Goal: Task Accomplishment & Management: Manage account settings

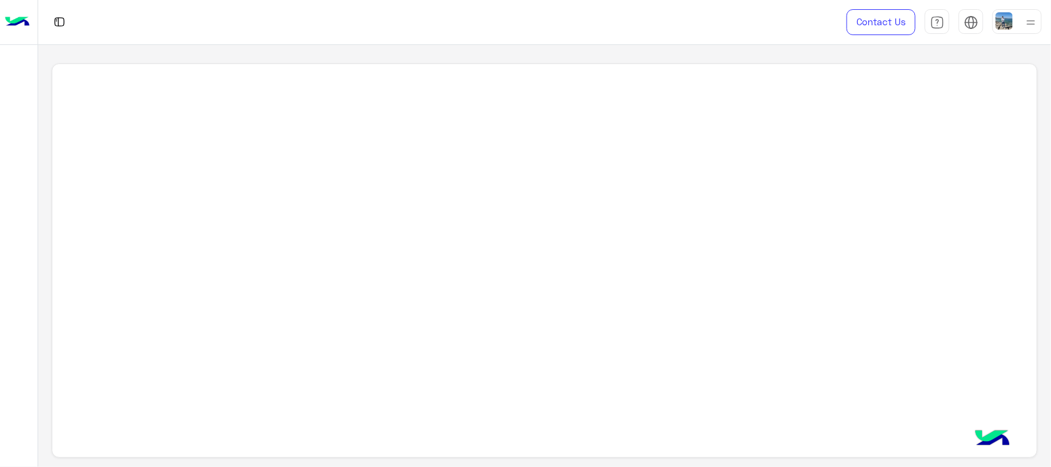
click at [1007, 22] on img at bounding box center [1004, 20] width 17 height 17
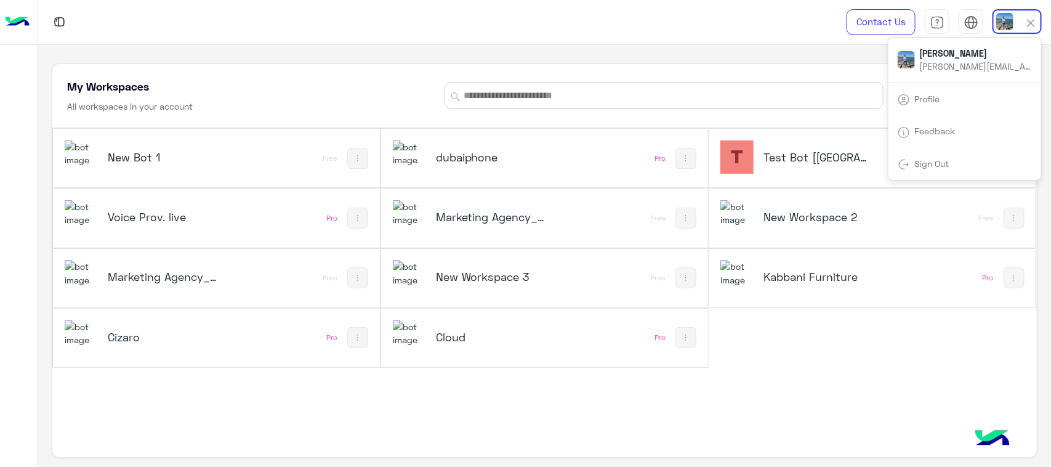
click at [918, 163] on link "Sign Out" at bounding box center [932, 163] width 34 height 10
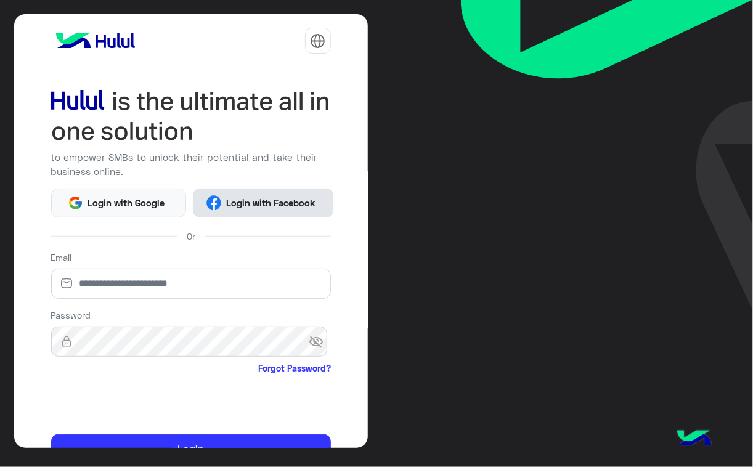
click at [246, 198] on span "Login with Facebook" at bounding box center [270, 203] width 99 height 14
